Goal: Task Accomplishment & Management: Complete application form

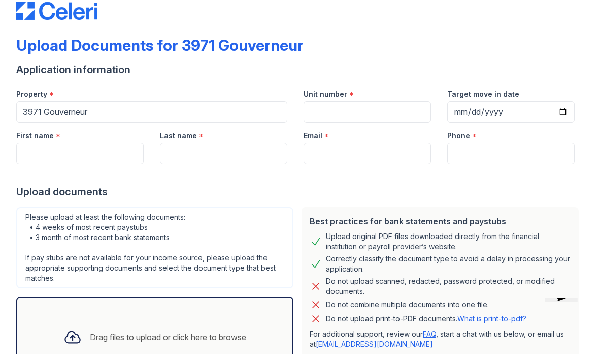
scroll to position [22, 0]
click at [373, 119] on input "Unit number" at bounding box center [367, 112] width 127 height 21
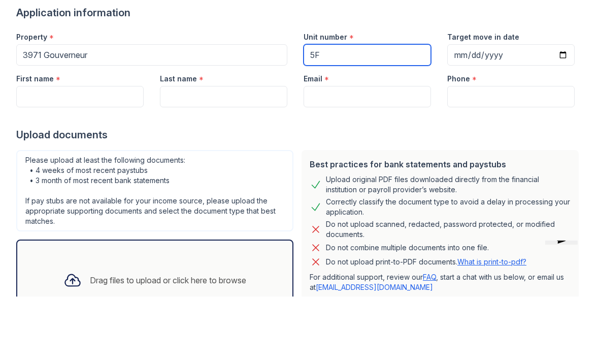
type input "5F"
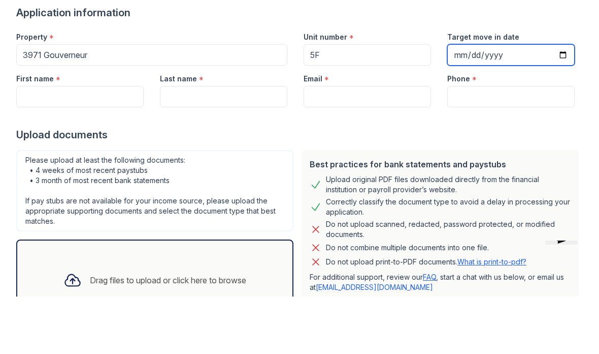
click at [519, 102] on input "Target move in date" at bounding box center [510, 112] width 127 height 21
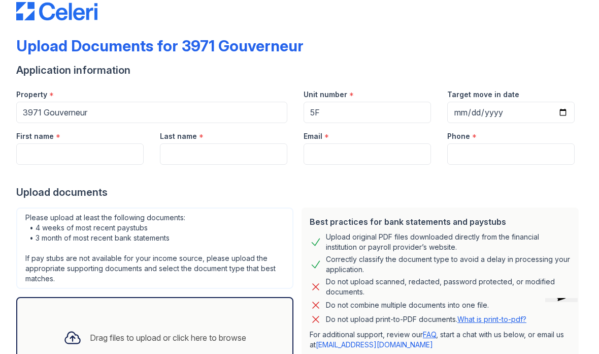
click at [524, 157] on input "Phone" at bounding box center [510, 153] width 127 height 21
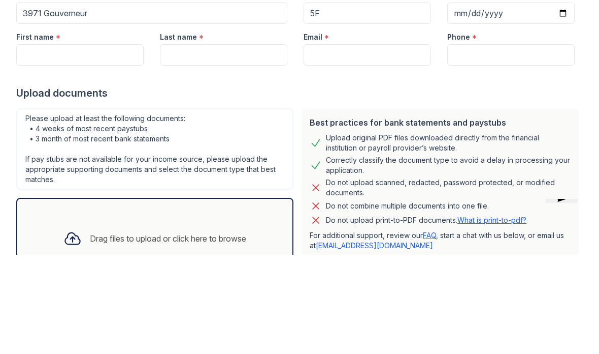
click at [506, 102] on input "[DATE]" at bounding box center [510, 112] width 127 height 21
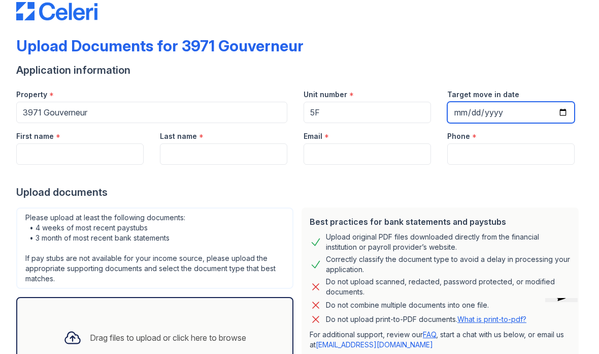
type input "[DATE]"
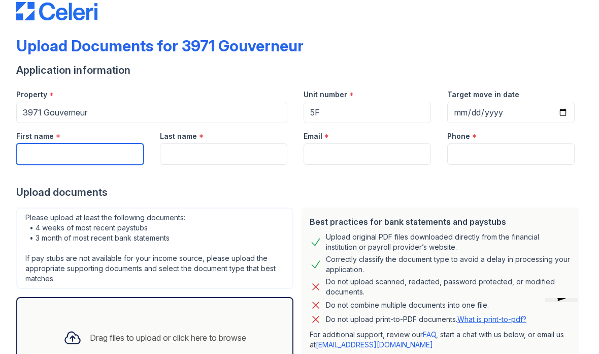
click at [55, 150] on input "First name" at bounding box center [79, 153] width 127 height 21
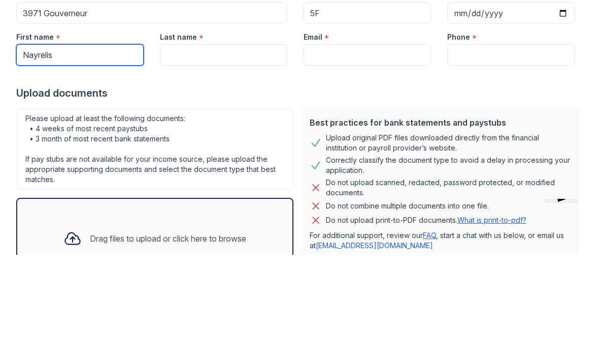
type input "Nayrelis"
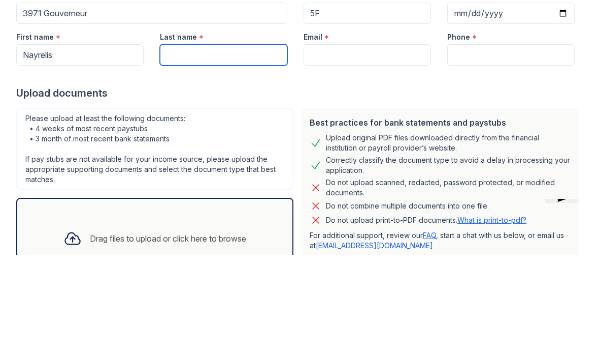
click at [266, 143] on input "Last name" at bounding box center [223, 153] width 127 height 21
click at [383, 143] on input "Email" at bounding box center [367, 153] width 127 height 21
click at [222, 143] on input "Mende" at bounding box center [223, 153] width 127 height 21
type input "[PERSON_NAME]"
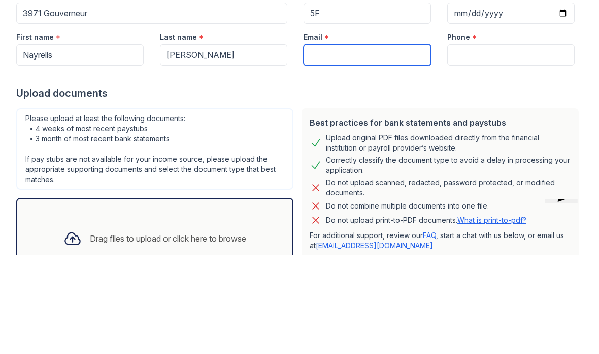
click at [383, 143] on input "Email" at bounding box center [367, 153] width 127 height 21
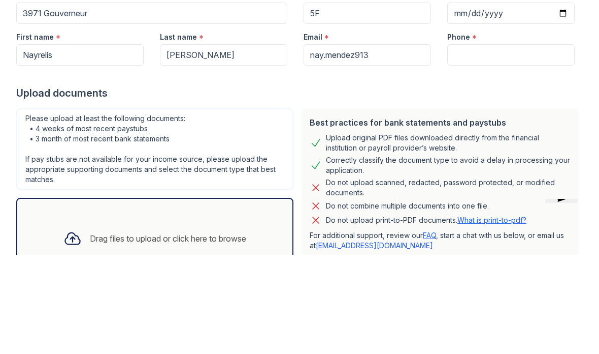
click at [517, 143] on input "Phone" at bounding box center [510, 153] width 127 height 21
click at [390, 143] on input "nay.mendez913" at bounding box center [367, 153] width 127 height 21
click at [410, 143] on input "nay.mendez913@gmil. om" at bounding box center [367, 153] width 127 height 21
click at [408, 143] on input "nay.mendez913@gmil. om" at bounding box center [367, 153] width 127 height 21
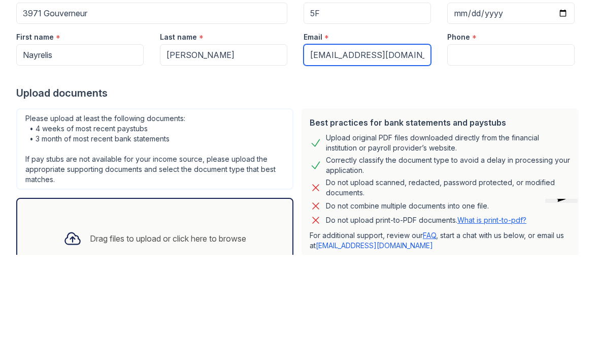
type input "[EMAIL_ADDRESS][DOMAIN_NAME]"
click at [498, 143] on input "Phone" at bounding box center [510, 153] width 127 height 21
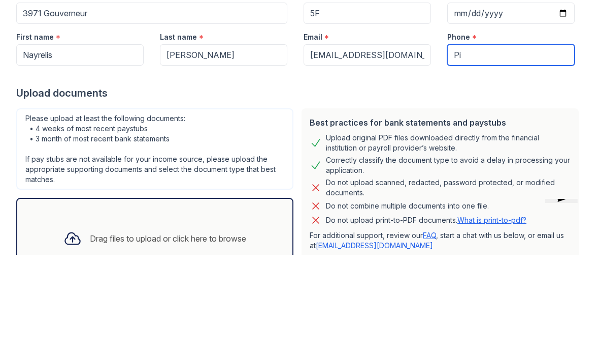
type input "P"
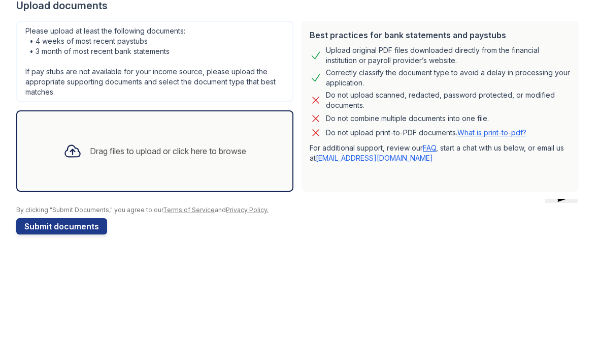
scroll to position [110, 0]
type input "3472344623"
click at [61, 317] on button "Submit documents" at bounding box center [61, 325] width 91 height 16
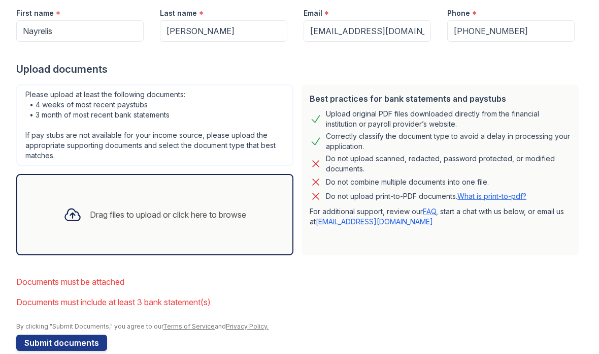
scroll to position [175, 0]
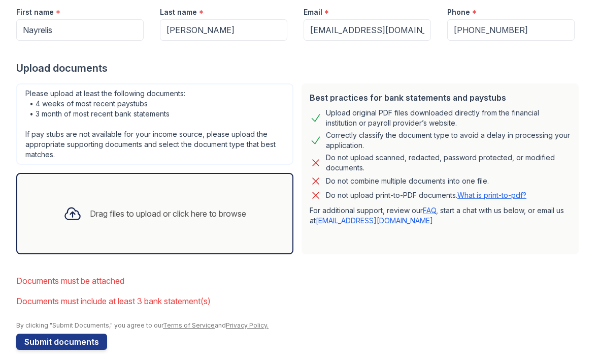
click at [171, 219] on div "Drag files to upload or click here to browse" at bounding box center [168, 213] width 156 height 12
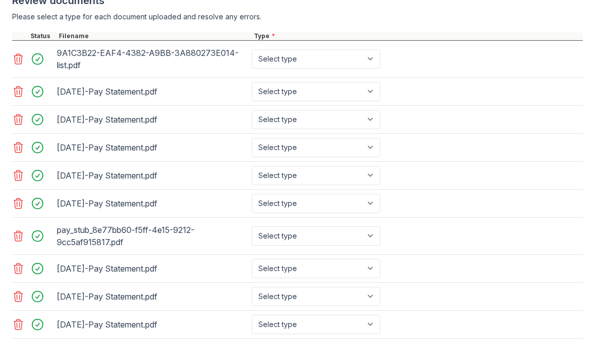
scroll to position [415, 0]
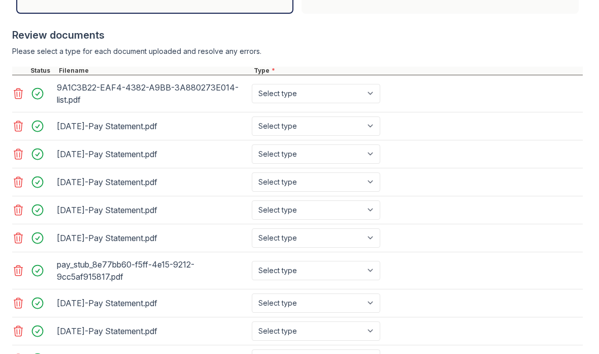
click at [328, 266] on select "Select type Paystub Bank Statement Offer Letter Tax Documents Benefit Award Let…" at bounding box center [316, 270] width 129 height 19
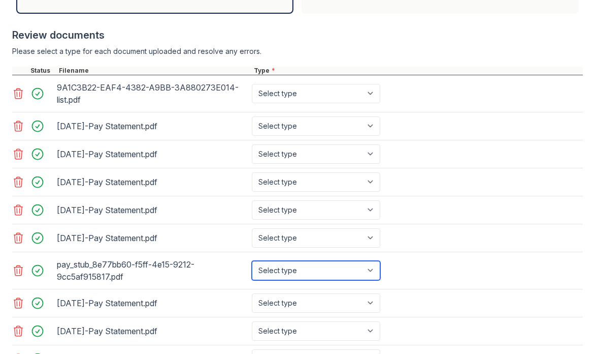
select select "bank_statement"
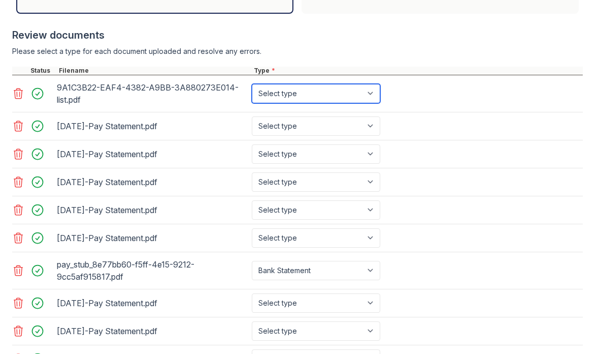
click at [329, 95] on select "Select type Paystub Bank Statement Offer Letter Tax Documents Benefit Award Let…" at bounding box center [316, 93] width 129 height 19
select select "bank_statement"
click at [299, 132] on select "Select type Paystub Bank Statement Offer Letter Tax Documents Benefit Award Let…" at bounding box center [316, 125] width 129 height 19
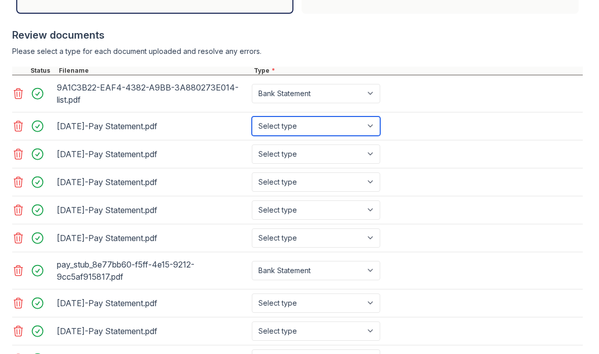
select select "paystub"
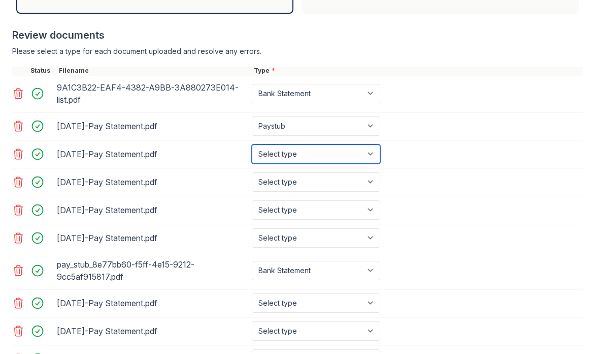
click at [339, 154] on select "Select type Paystub Bank Statement Offer Letter Tax Documents Benefit Award Let…" at bounding box center [316, 153] width 129 height 19
click at [318, 162] on select "Select type Paystub Bank Statement Offer Letter Tax Documents Benefit Award Let…" at bounding box center [316, 153] width 129 height 19
select select "paystub"
click at [309, 190] on select "Select type Paystub Bank Statement Offer Letter Tax Documents Benefit Award Let…" at bounding box center [316, 181] width 129 height 19
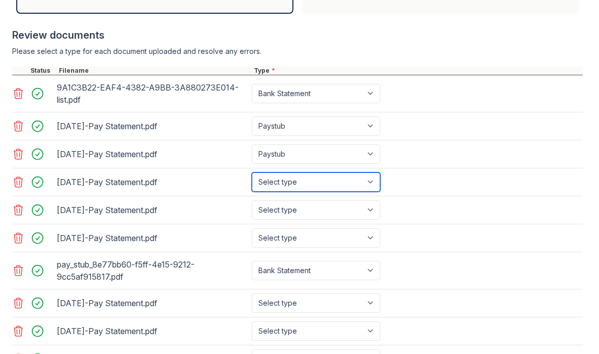
select select "paystub"
click at [314, 214] on select "Select type Paystub Bank Statement Offer Letter Tax Documents Benefit Award Let…" at bounding box center [316, 209] width 129 height 19
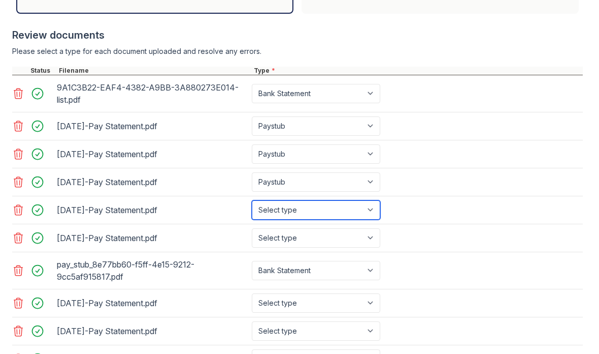
select select "paystub"
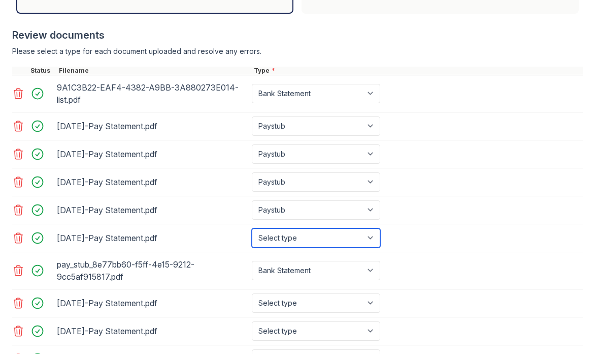
click at [303, 243] on select "Select type Paystub Bank Statement Offer Letter Tax Documents Benefit Award Let…" at bounding box center [316, 237] width 129 height 19
select select "paystub"
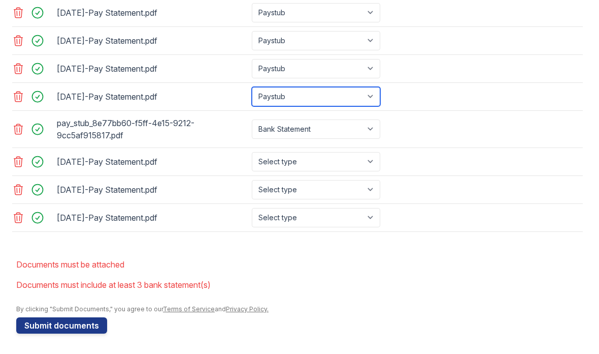
scroll to position [556, 0]
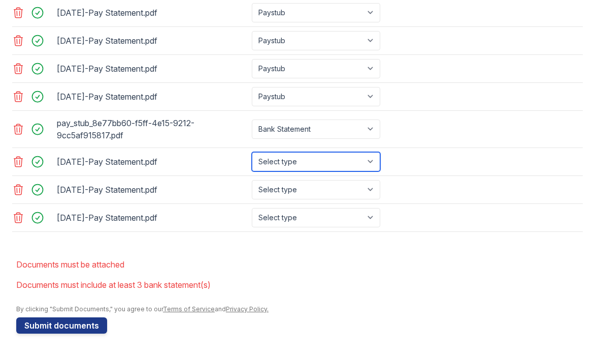
click at [307, 168] on select "Select type Paystub Bank Statement Offer Letter Tax Documents Benefit Award Let…" at bounding box center [316, 161] width 129 height 19
select select "paystub"
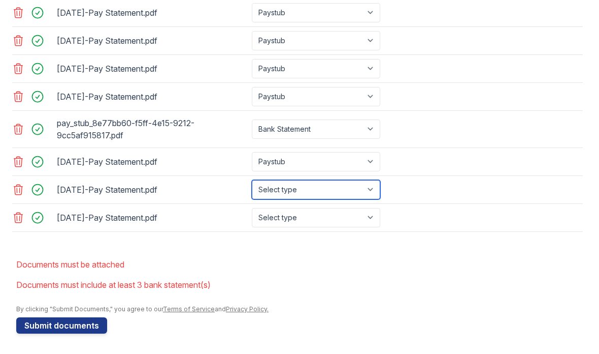
click at [310, 197] on select "Select type Paystub Bank Statement Offer Letter Tax Documents Benefit Award Let…" at bounding box center [316, 189] width 129 height 19
select select "paystub"
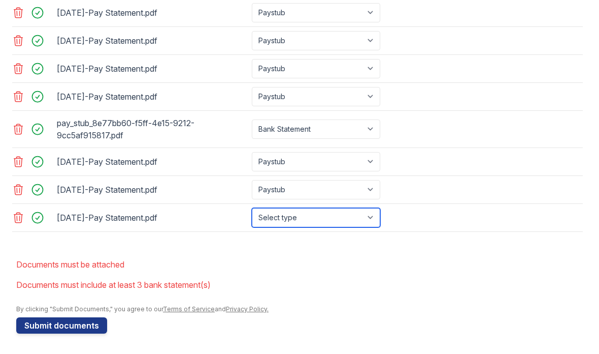
click at [291, 221] on select "Select type Paystub Bank Statement Offer Letter Tax Documents Benefit Award Let…" at bounding box center [316, 217] width 129 height 19
select select "paystub"
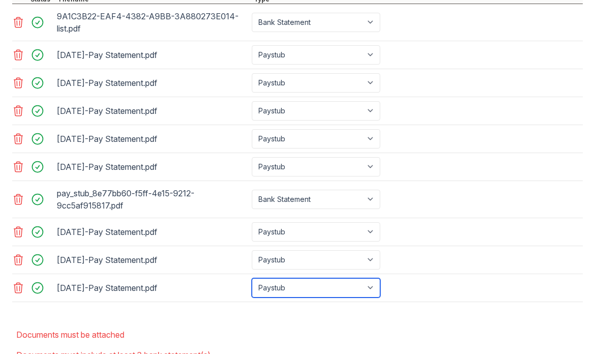
scroll to position [463, 0]
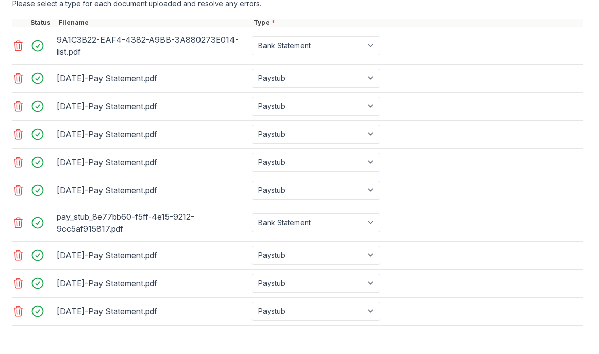
click at [12, 48] on icon at bounding box center [18, 46] width 12 height 12
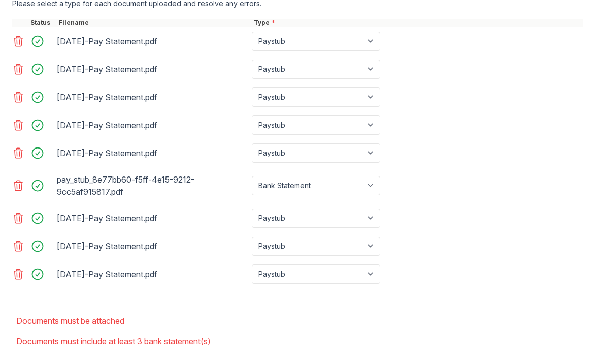
click at [17, 187] on icon at bounding box center [18, 185] width 9 height 10
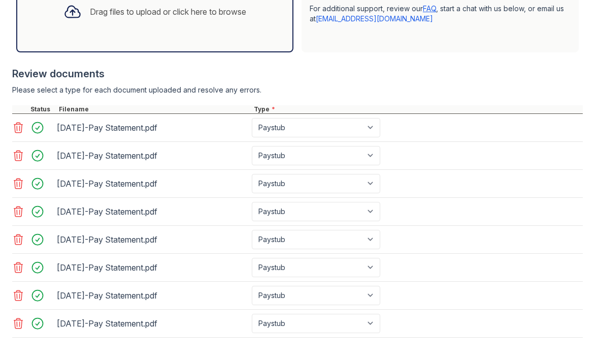
scroll to position [375, 0]
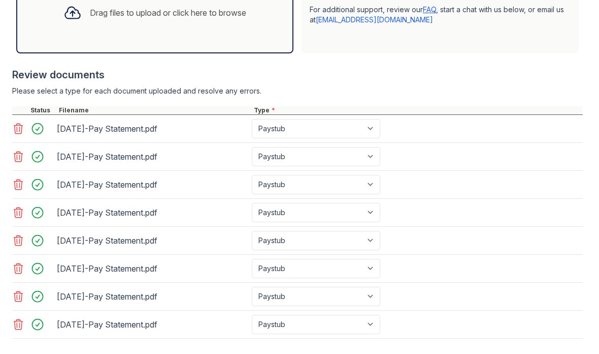
click at [87, 20] on div "Drag files to upload or click here to browse" at bounding box center [154, 12] width 199 height 35
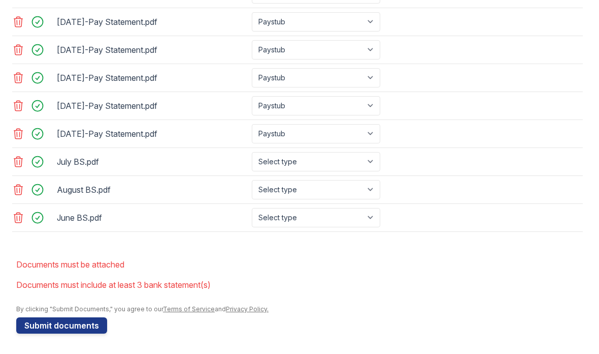
scroll to position [566, 0]
click at [56, 324] on button "Submit documents" at bounding box center [61, 325] width 91 height 16
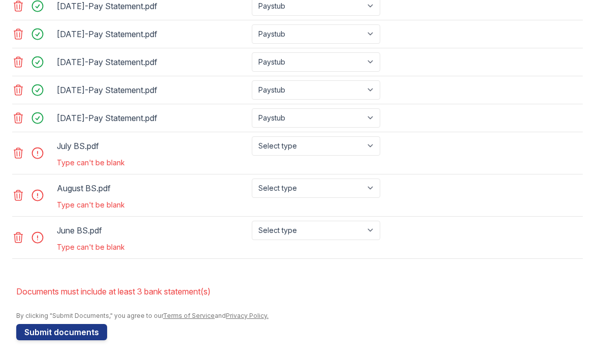
scroll to position [582, 0]
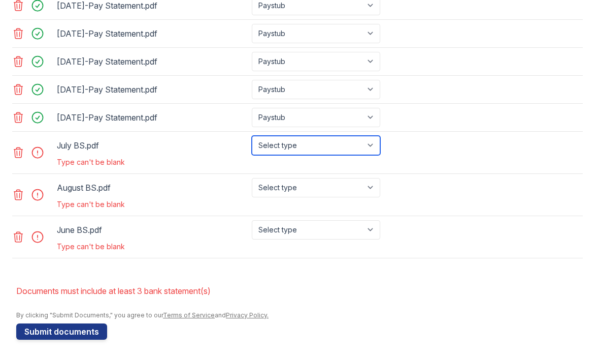
click at [358, 147] on select "Select type Paystub Bank Statement Offer Letter Tax Documents Benefit Award Let…" at bounding box center [316, 145] width 129 height 19
select select "bank_statement"
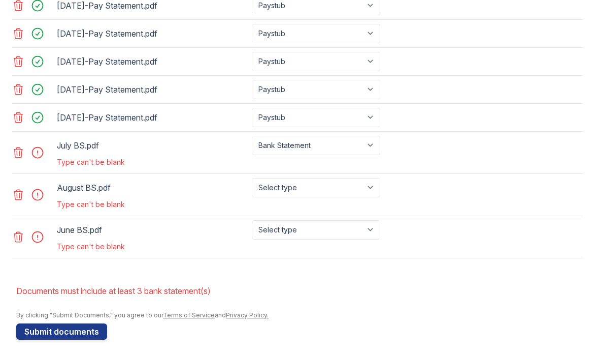
click at [330, 185] on select "Select type Paystub Bank Statement Offer Letter Tax Documents Benefit Award Let…" at bounding box center [316, 187] width 129 height 19
click at [314, 192] on select "Select type Paystub Bank Statement Offer Letter Tax Documents Benefit Award Let…" at bounding box center [316, 187] width 129 height 19
select select "bank_statement"
click at [317, 232] on select "Select type Paystub Bank Statement Offer Letter Tax Documents Benefit Award Let…" at bounding box center [316, 229] width 129 height 19
select select "bank_statement"
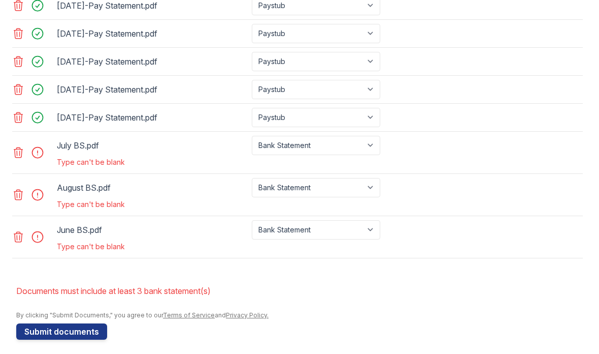
click at [75, 334] on button "Submit documents" at bounding box center [61, 331] width 91 height 16
